Goal: Information Seeking & Learning: Learn about a topic

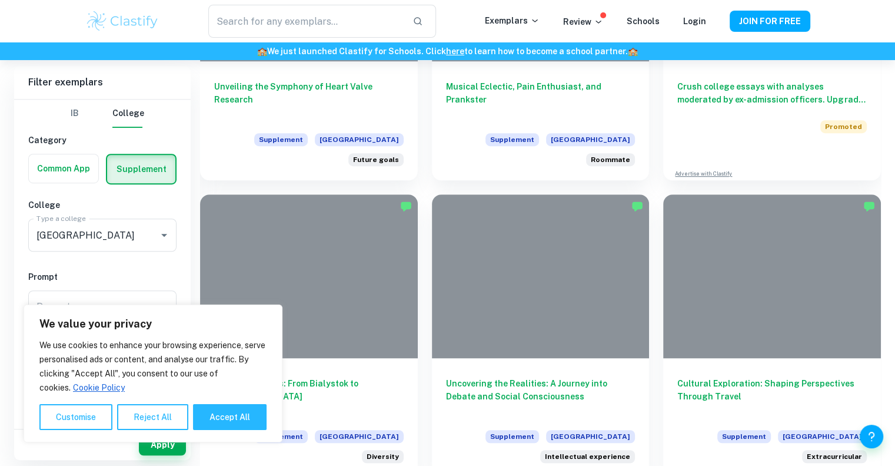
scroll to position [744, 0]
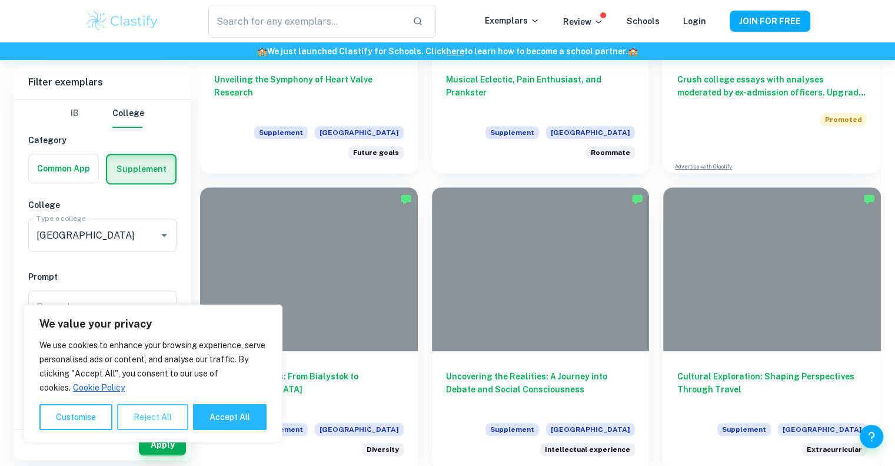
click at [131, 416] on button "Reject All" at bounding box center [152, 417] width 71 height 26
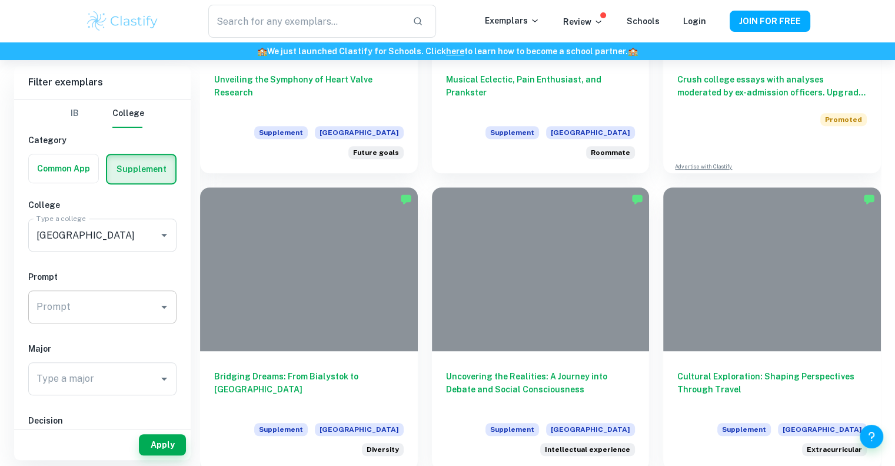
click at [146, 291] on div "Prompt" at bounding box center [102, 306] width 148 height 33
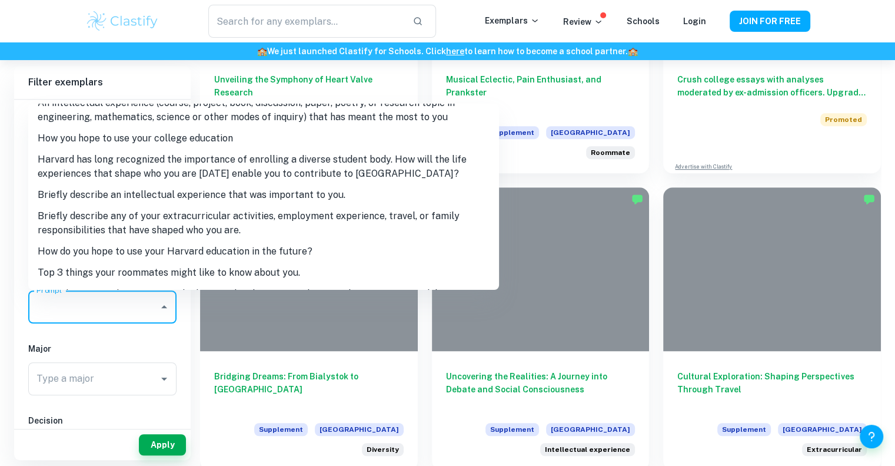
scroll to position [16, 0]
click at [131, 131] on li "How you hope to use your college education" at bounding box center [263, 137] width 471 height 21
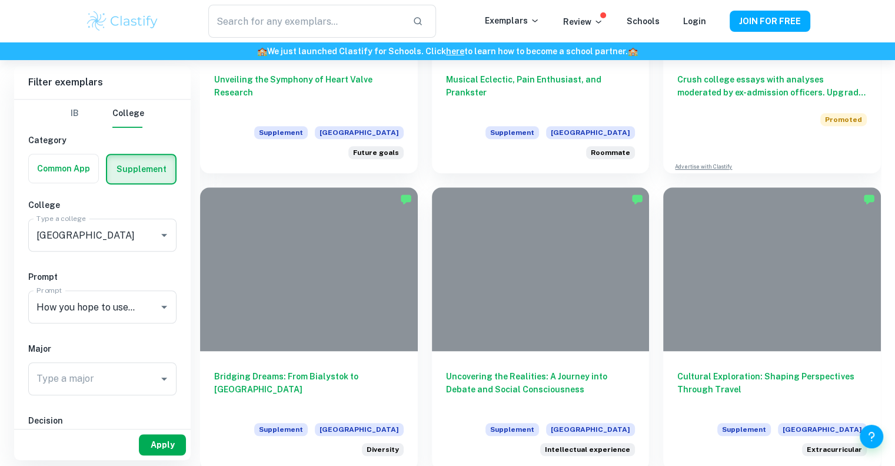
click at [161, 440] on button "Apply" at bounding box center [162, 444] width 47 height 21
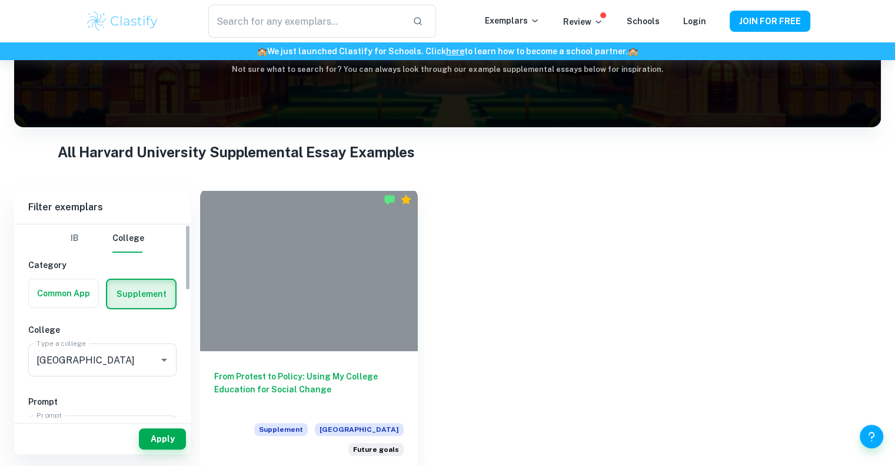
scroll to position [142, 0]
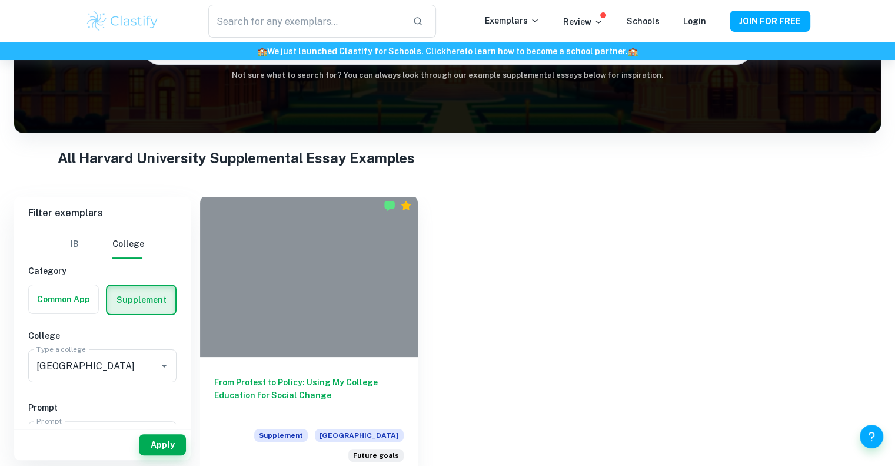
click at [384, 277] on div at bounding box center [309, 275] width 218 height 163
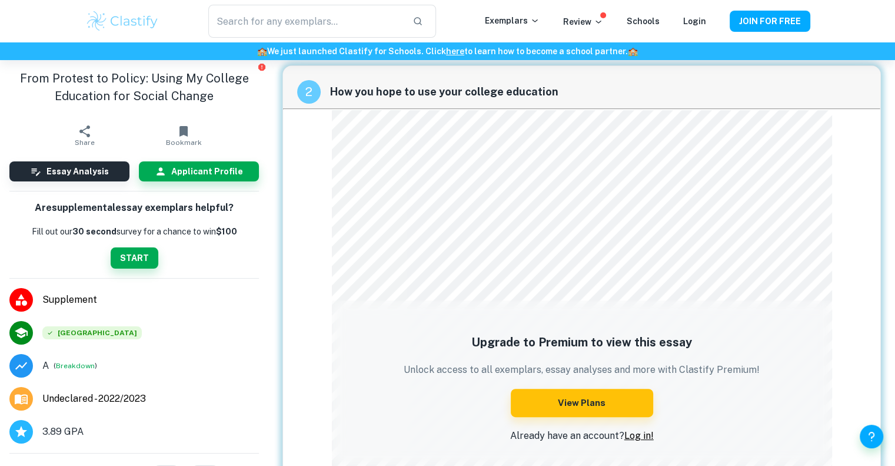
scroll to position [280, 0]
